Goal: Task Accomplishment & Management: Manage account settings

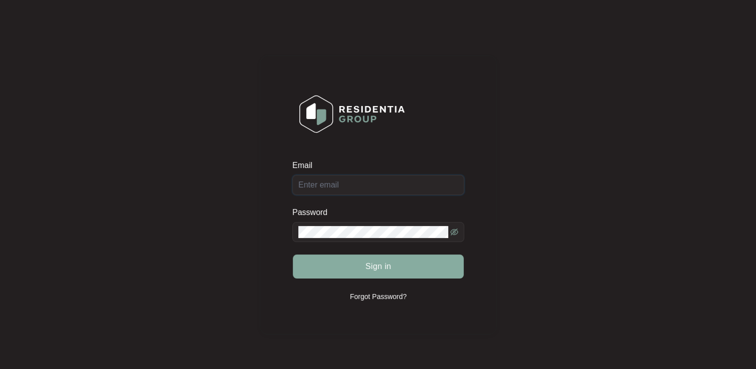
type input "[EMAIL_ADDRESS][DOMAIN_NAME]"
drag, startPoint x: 402, startPoint y: 266, endPoint x: 309, endPoint y: 265, distance: 92.9
click at [402, 266] on button "Sign in" at bounding box center [378, 266] width 171 height 24
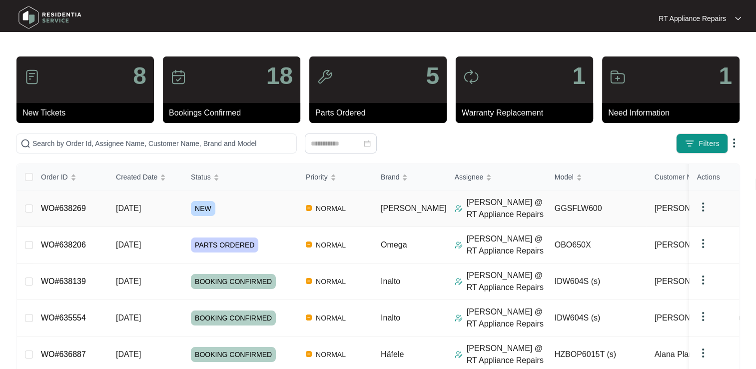
click at [73, 209] on link "WO#638269" at bounding box center [63, 208] width 45 height 8
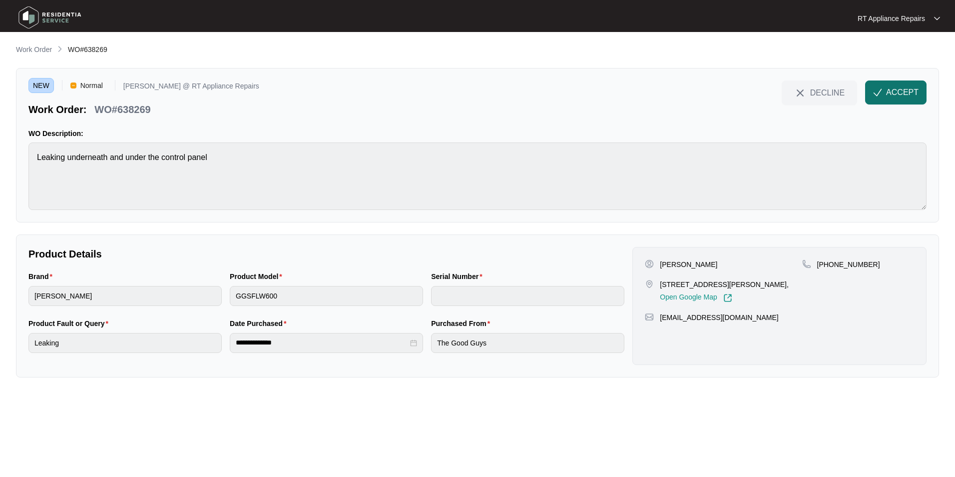
click at [755, 91] on span "ACCEPT" at bounding box center [902, 92] width 32 height 12
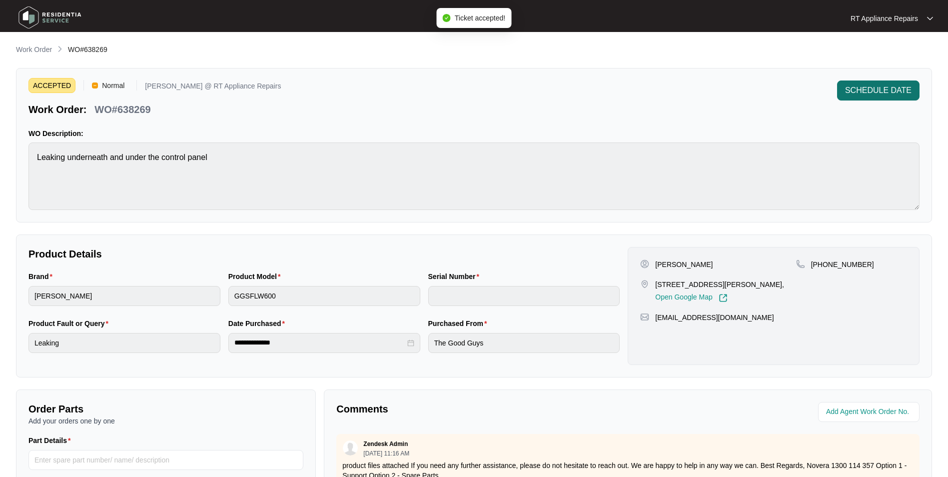
click at [755, 90] on span "SCHEDULE DATE" at bounding box center [878, 90] width 66 height 12
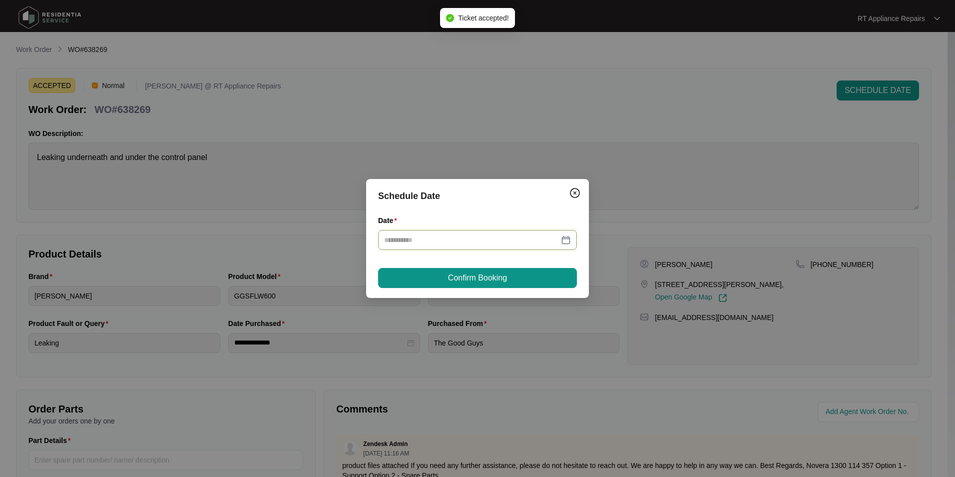
click at [504, 245] on div at bounding box center [477, 240] width 199 height 20
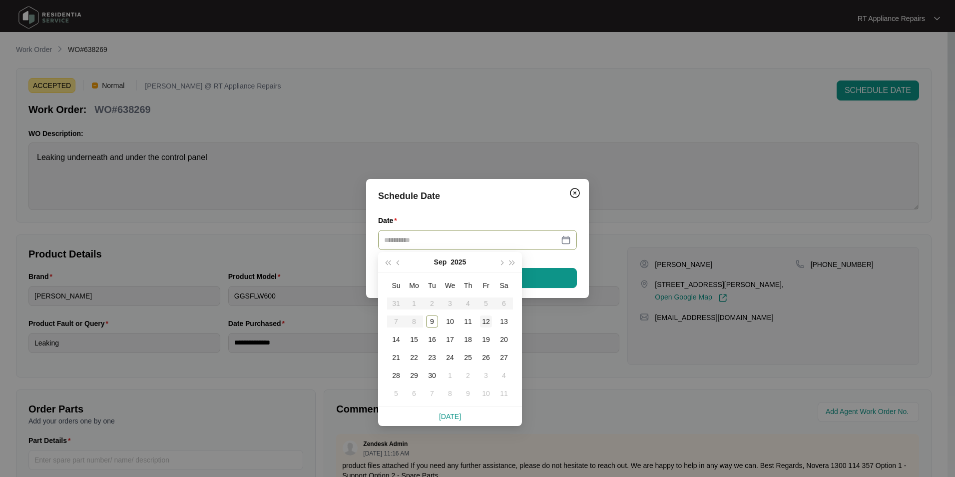
type input "**********"
click at [485, 322] on div "12" at bounding box center [486, 321] width 12 height 12
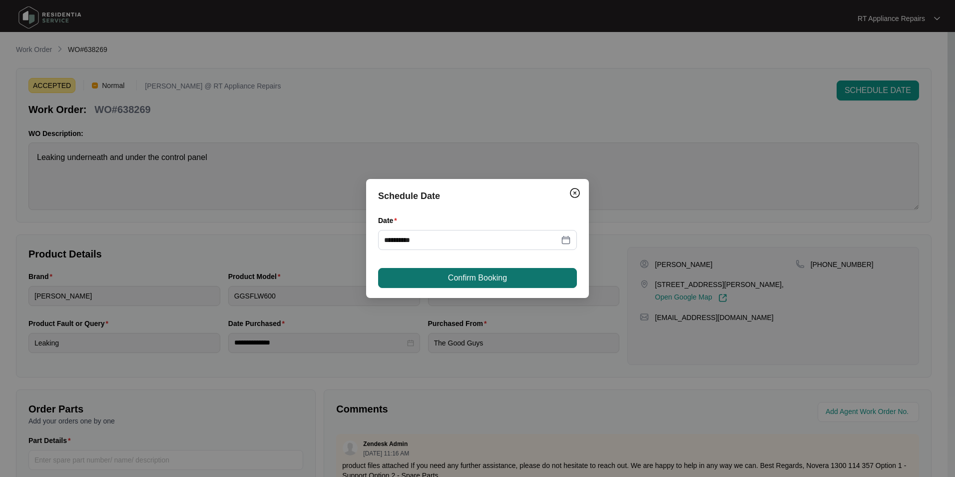
click at [496, 281] on span "Confirm Booking" at bounding box center [477, 278] width 59 height 12
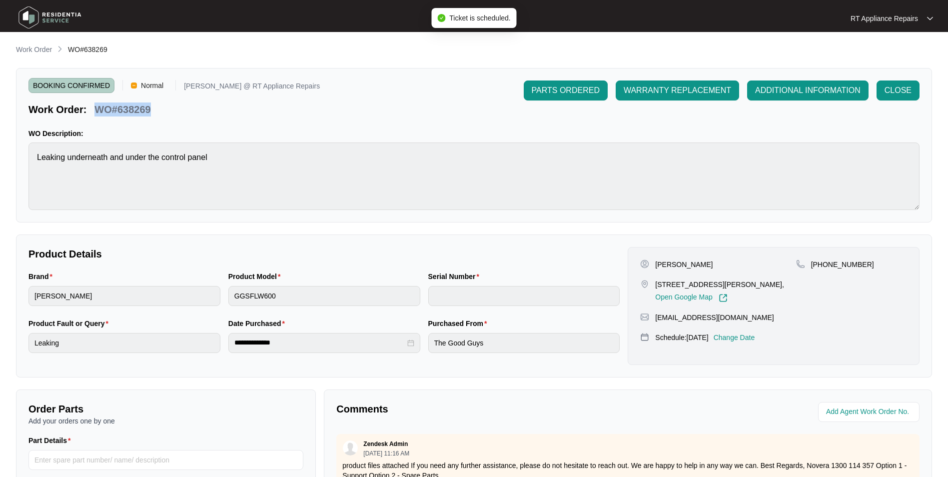
drag, startPoint x: 97, startPoint y: 110, endPoint x: 150, endPoint y: 108, distance: 53.0
click at [150, 108] on p "WO#638269" at bounding box center [122, 109] width 56 height 14
copy p "WO#638269"
click at [219, 108] on div "Work Order: WO#638269" at bounding box center [173, 107] width 291 height 17
click at [655, 265] on p "[PERSON_NAME]" at bounding box center [683, 264] width 57 height 10
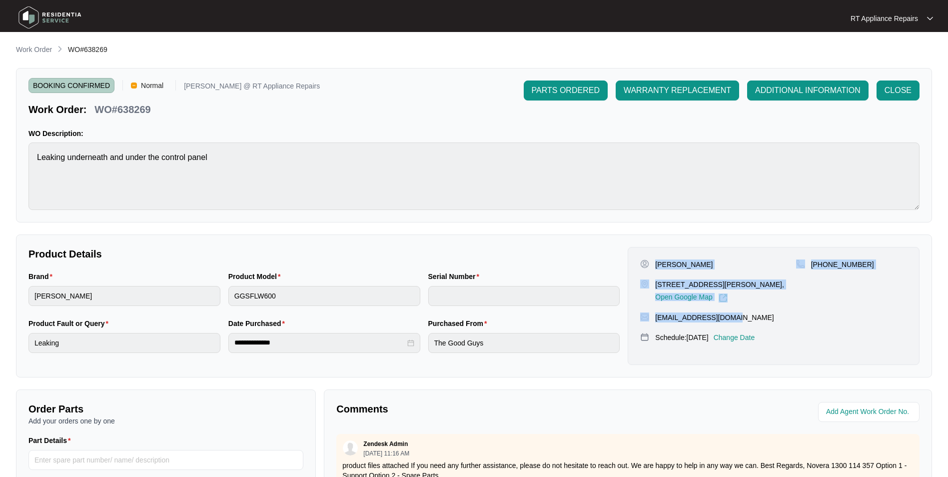
drag, startPoint x: 656, startPoint y: 265, endPoint x: 706, endPoint y: 310, distance: 66.5
click at [732, 318] on div "[PERSON_NAME] [STREET_ADDRESS][PERSON_NAME], Open Google Map [PHONE_NUMBER] [EM…" at bounding box center [773, 306] width 292 height 118
copy div "[PERSON_NAME] [STREET_ADDRESS][PERSON_NAME], Open Google Map [PHONE_NUMBER] [EM…"
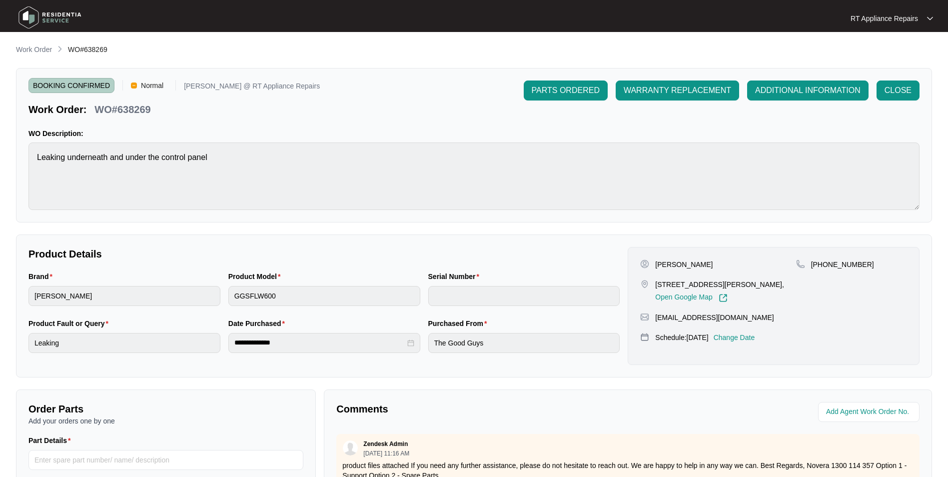
click at [755, 16] on p "RT Appliance Repairs" at bounding box center [883, 18] width 67 height 10
click at [755, 54] on p "Log Out" at bounding box center [899, 53] width 50 height 10
